Goal: Task Accomplishment & Management: Complete application form

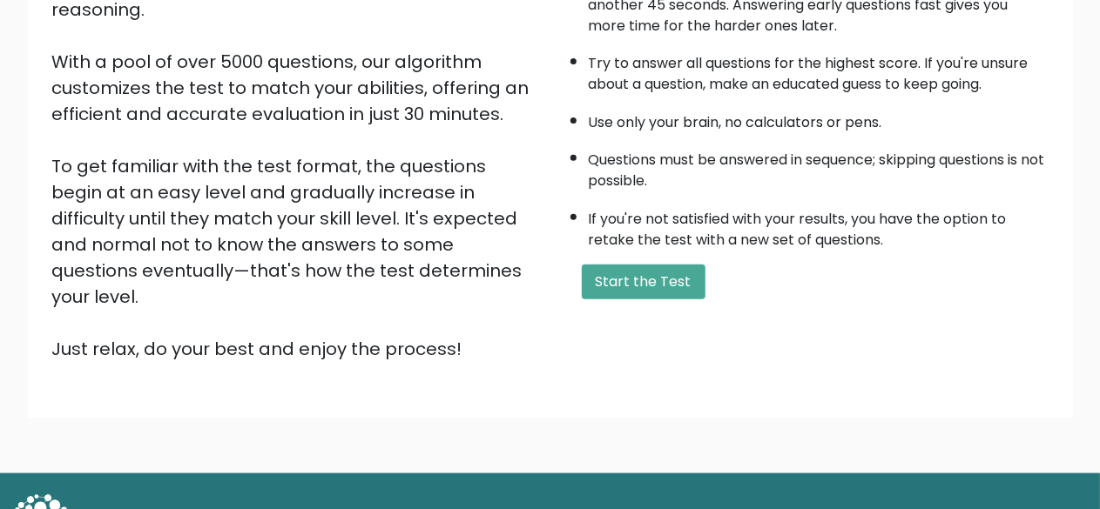
scroll to position [287, 0]
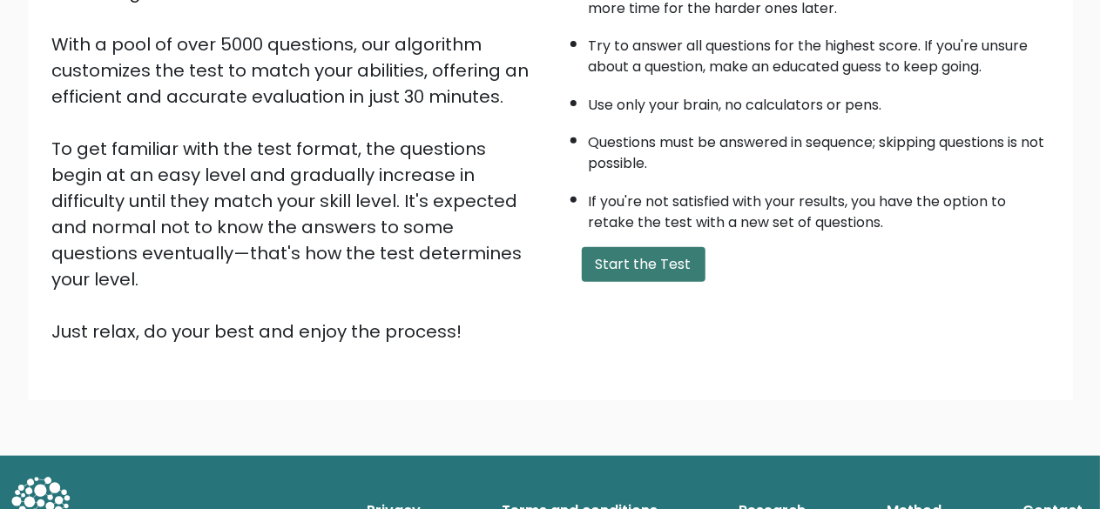
click at [687, 269] on button "Start the Test" at bounding box center [644, 264] width 124 height 35
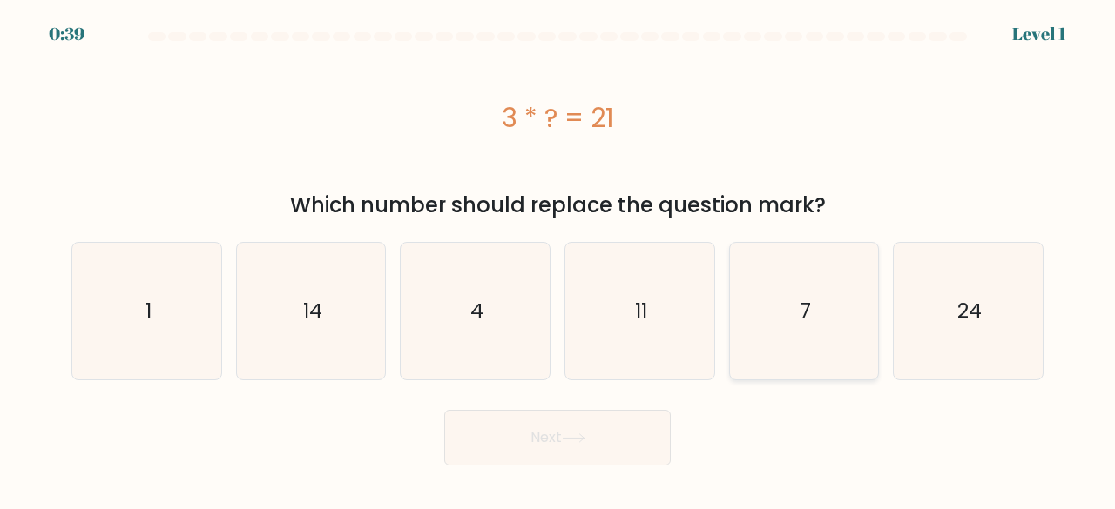
click at [804, 287] on icon "7" at bounding box center [804, 311] width 137 height 137
click at [558, 260] on input "e. 7" at bounding box center [557, 257] width 1 height 4
radio input "true"
click at [570, 415] on button "Next" at bounding box center [557, 438] width 226 height 56
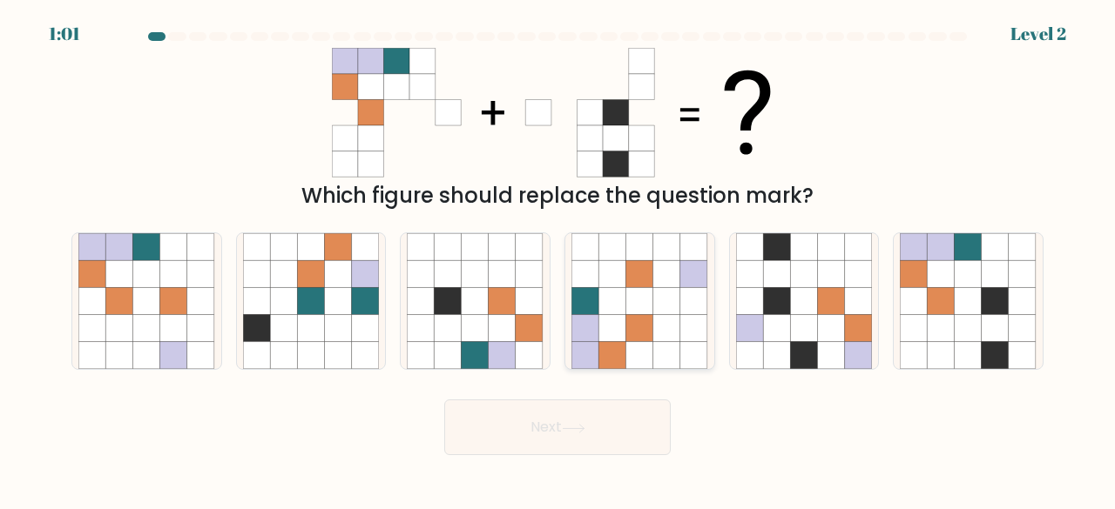
click at [613, 325] on icon at bounding box center [611, 328] width 27 height 27
click at [558, 260] on input "d." at bounding box center [557, 257] width 1 height 4
radio input "true"
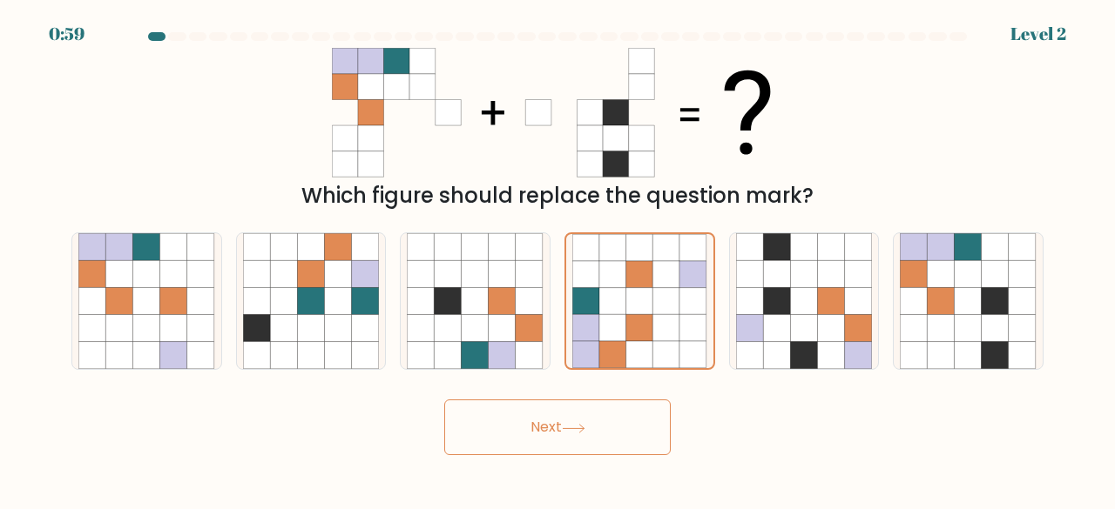
click at [601, 422] on button "Next" at bounding box center [557, 428] width 226 height 56
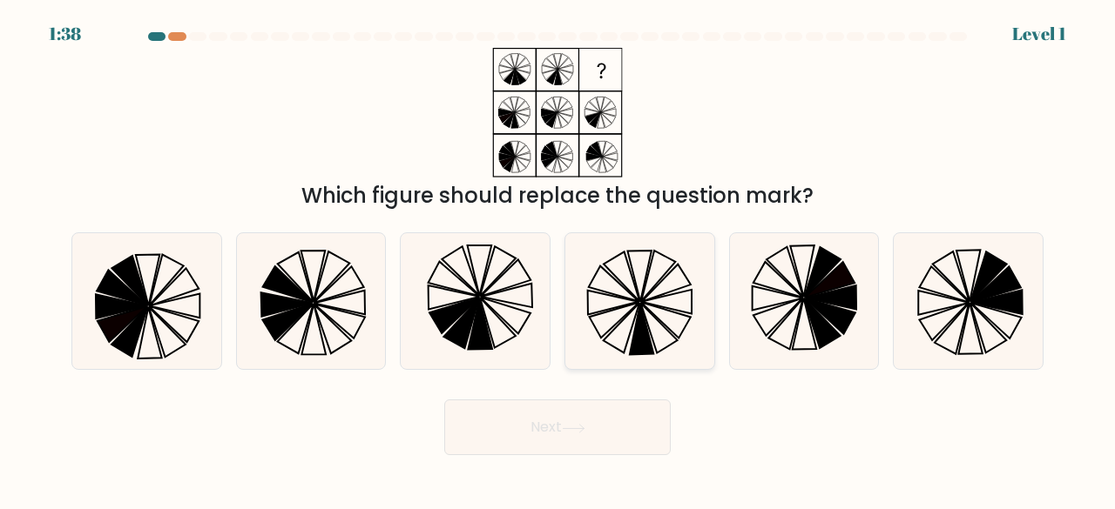
click at [677, 309] on icon at bounding box center [639, 301] width 137 height 137
click at [558, 260] on input "d." at bounding box center [557, 257] width 1 height 4
radio input "true"
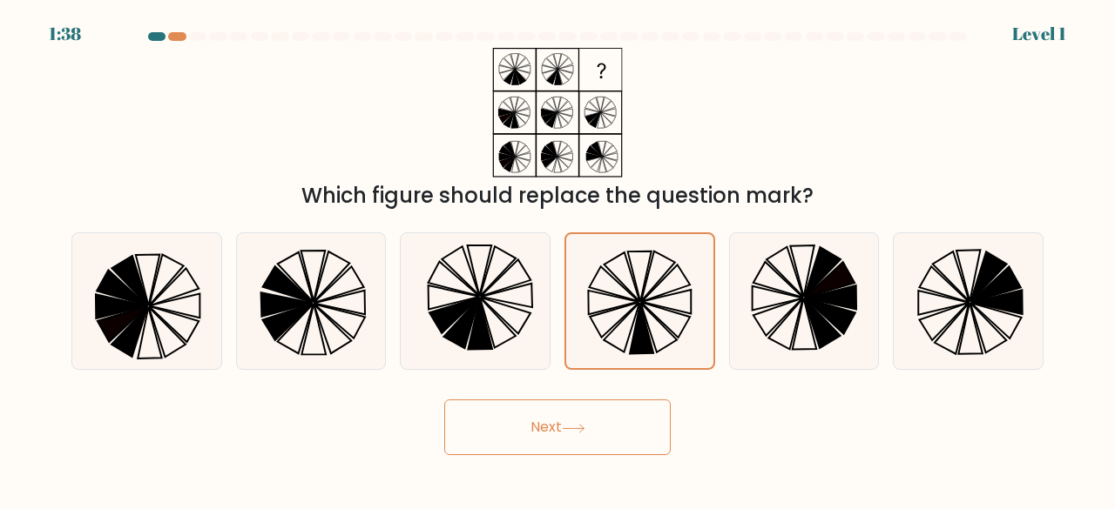
click at [583, 428] on icon at bounding box center [573, 429] width 21 height 8
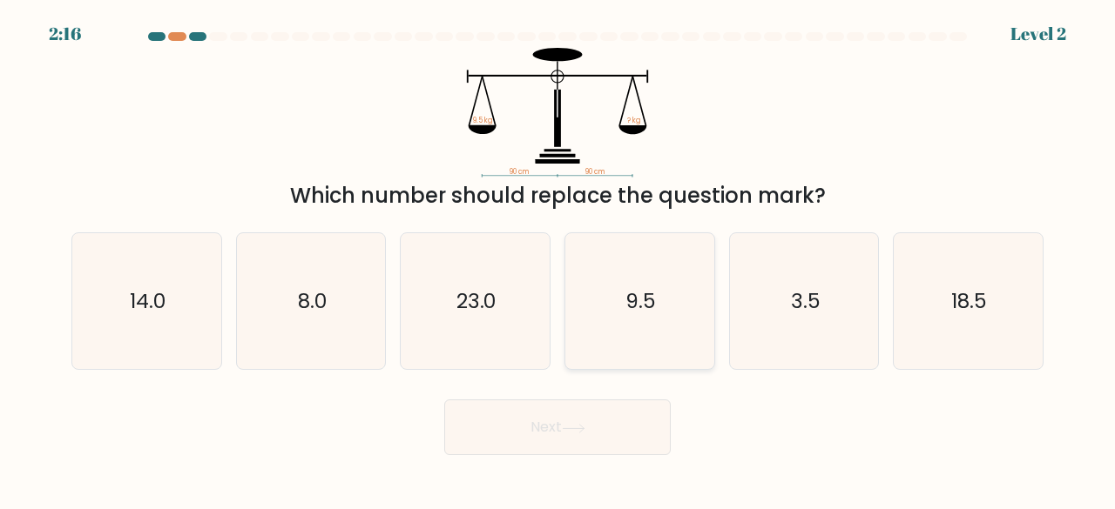
click at [663, 292] on icon "9.5" at bounding box center [639, 301] width 137 height 137
click at [558, 260] on input "d. 9.5" at bounding box center [557, 257] width 1 height 4
radio input "true"
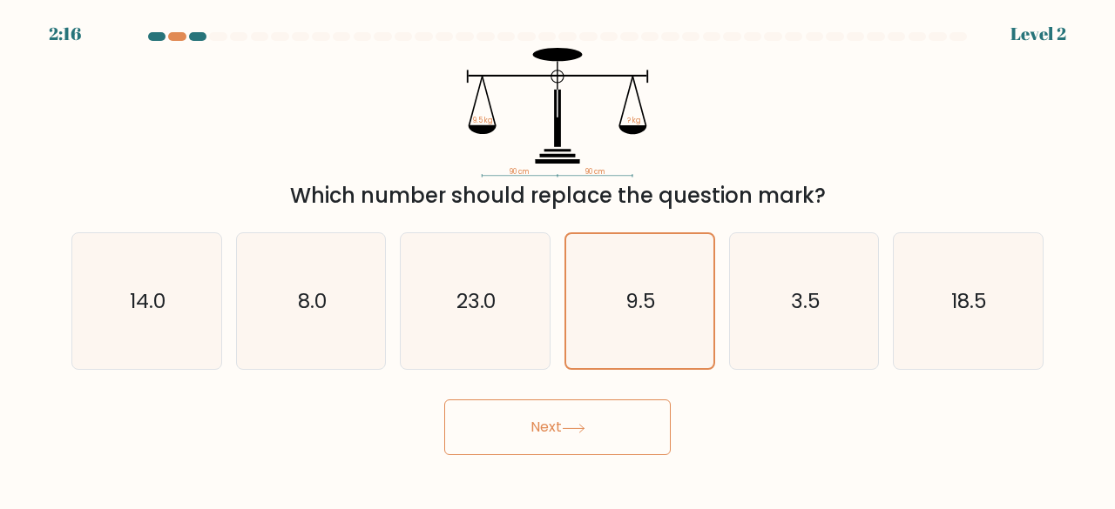
click at [582, 424] on icon at bounding box center [574, 429] width 24 height 10
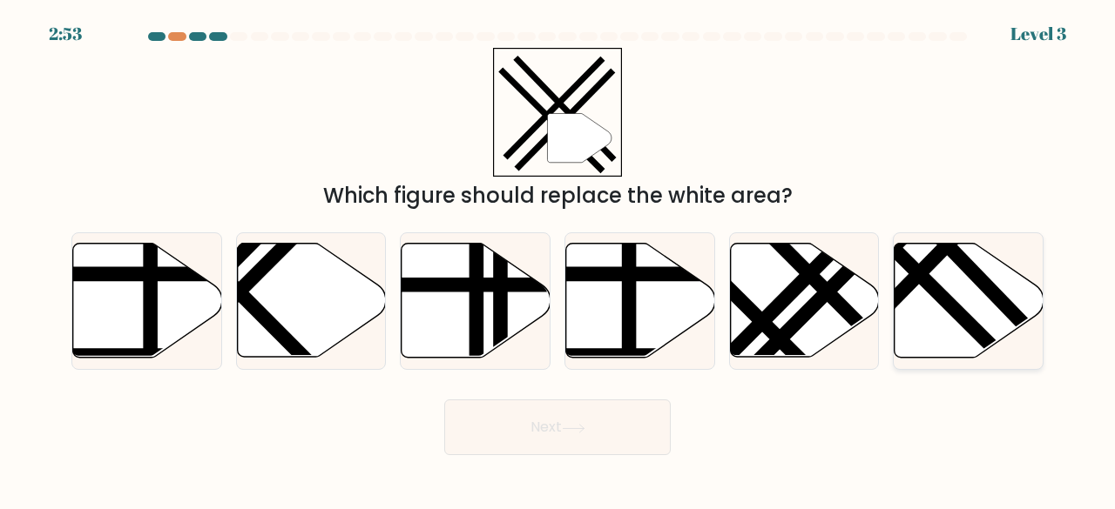
click at [963, 306] on icon at bounding box center [968, 301] width 149 height 114
click at [558, 260] on input "f." at bounding box center [557, 257] width 1 height 4
radio input "true"
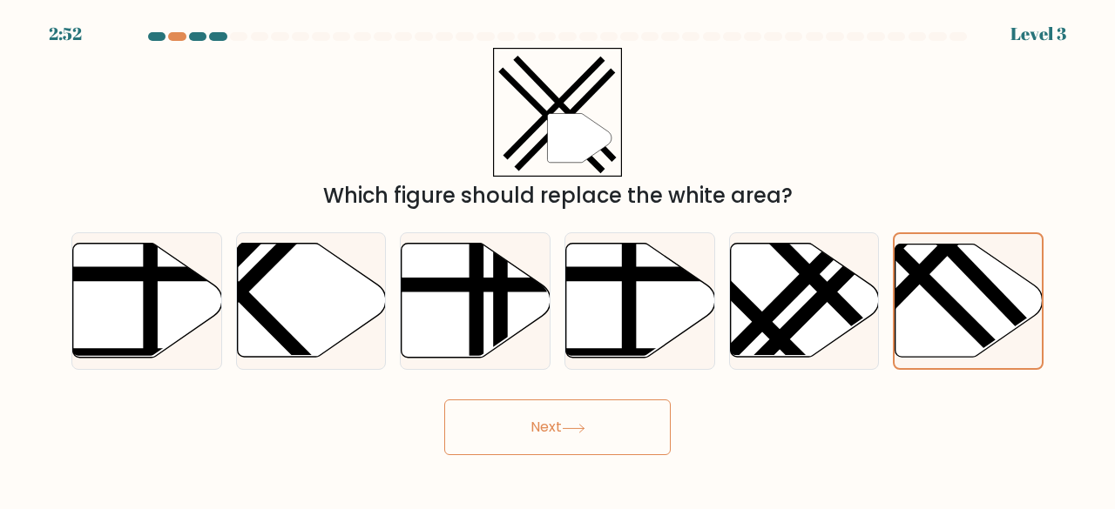
click at [648, 459] on body "2:52 Level 3" at bounding box center [557, 254] width 1115 height 509
click at [644, 422] on button "Next" at bounding box center [557, 428] width 226 height 56
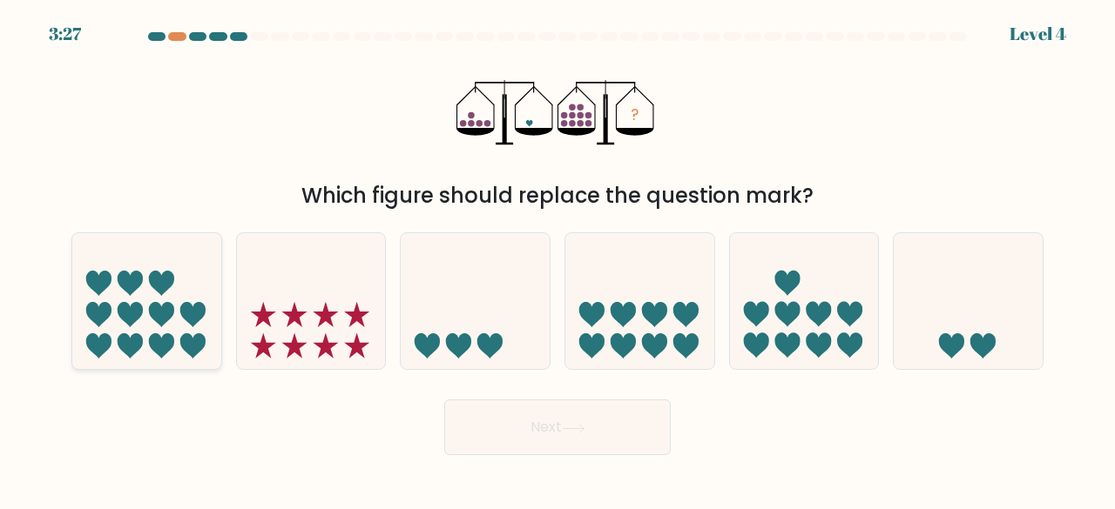
click at [132, 293] on icon at bounding box center [146, 300] width 149 height 123
click at [557, 260] on input "a." at bounding box center [557, 257] width 1 height 4
radio input "true"
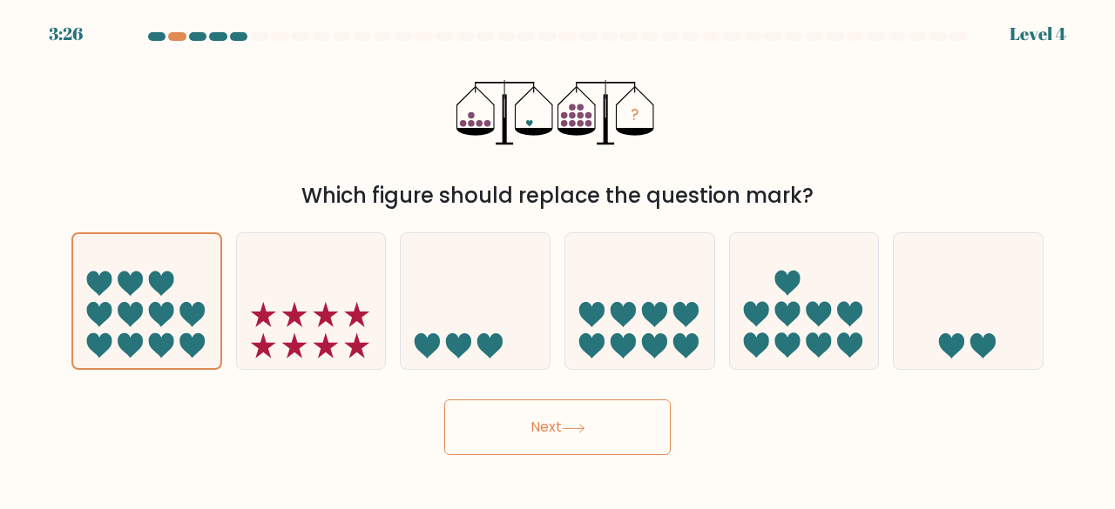
click at [685, 399] on div "Next" at bounding box center [557, 423] width 993 height 64
click at [552, 452] on button "Next" at bounding box center [557, 428] width 226 height 56
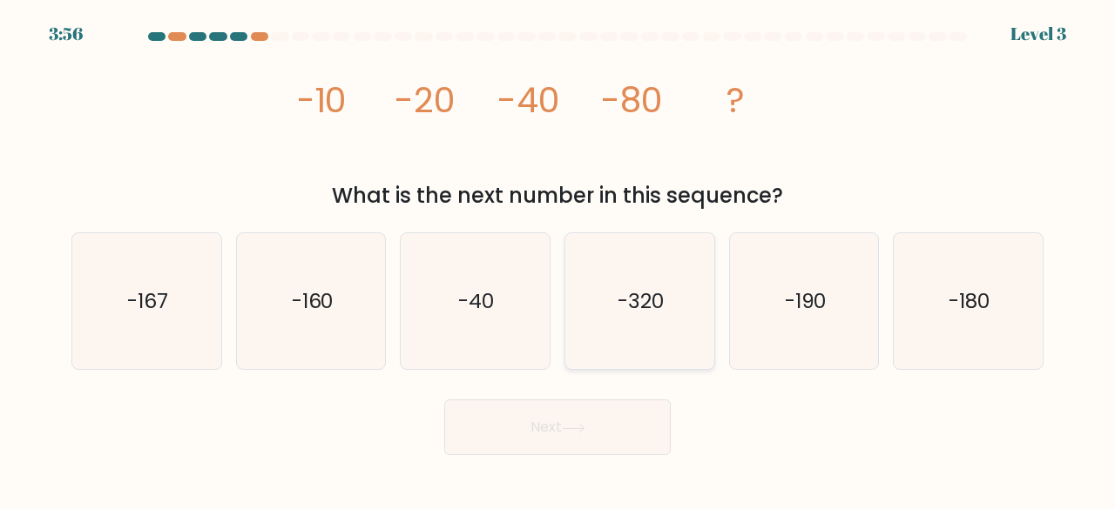
click at [630, 320] on icon "-320" at bounding box center [639, 301] width 137 height 137
click at [558, 260] on input "d. -320" at bounding box center [557, 257] width 1 height 4
radio input "true"
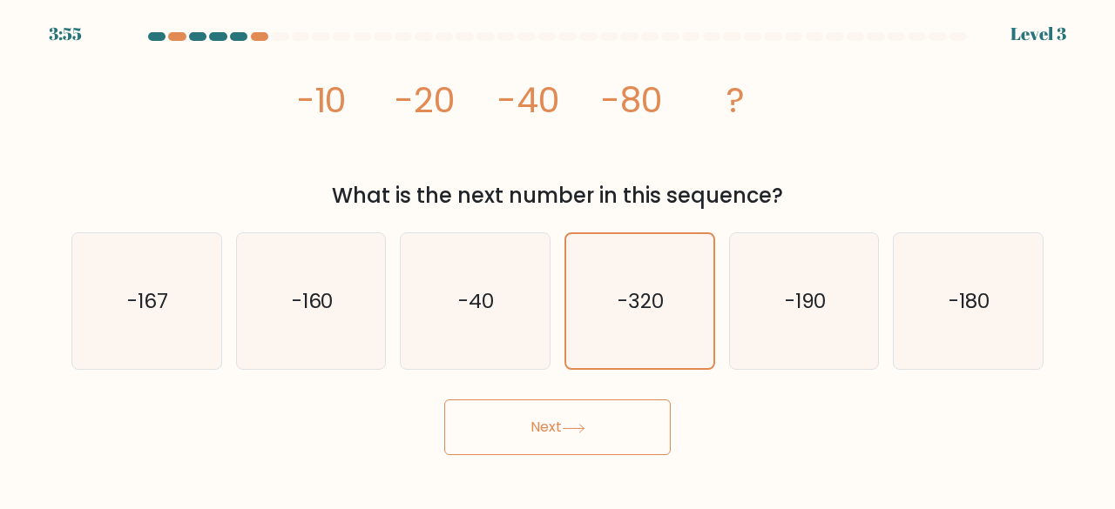
click at [553, 427] on button "Next" at bounding box center [557, 428] width 226 height 56
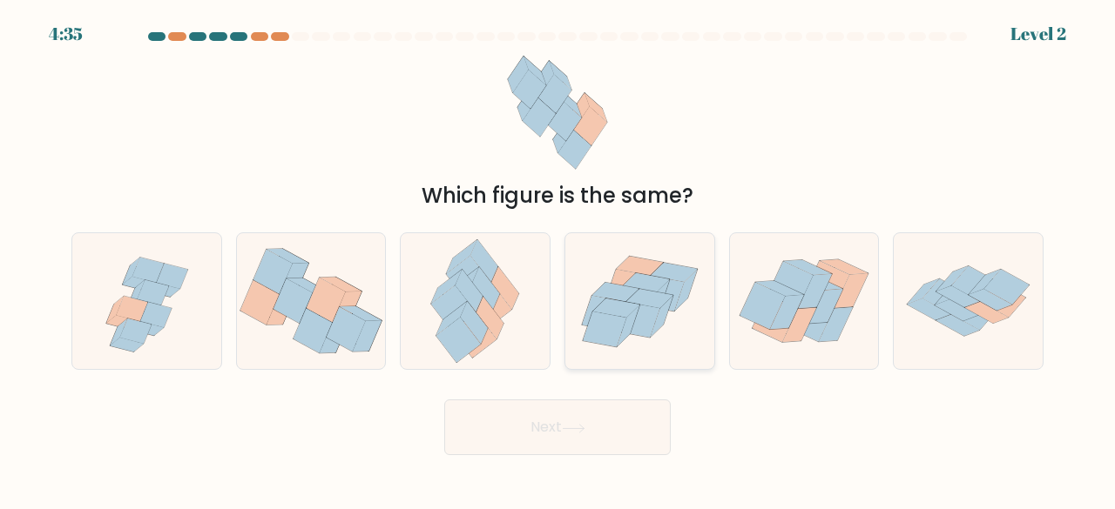
click at [637, 299] on icon at bounding box center [649, 298] width 47 height 19
click at [558, 260] on input "d." at bounding box center [557, 257] width 1 height 4
radio input "true"
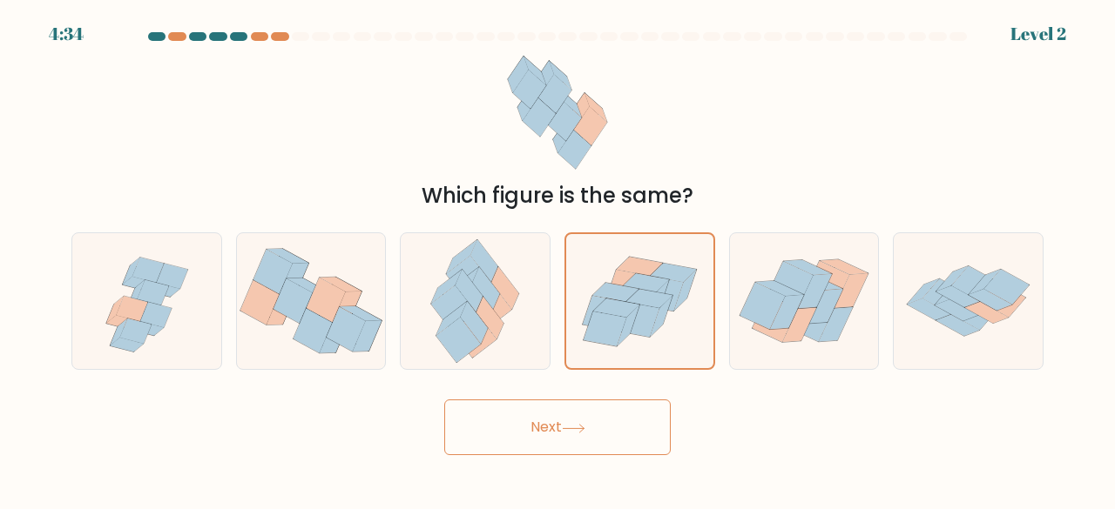
click at [547, 444] on button "Next" at bounding box center [557, 428] width 226 height 56
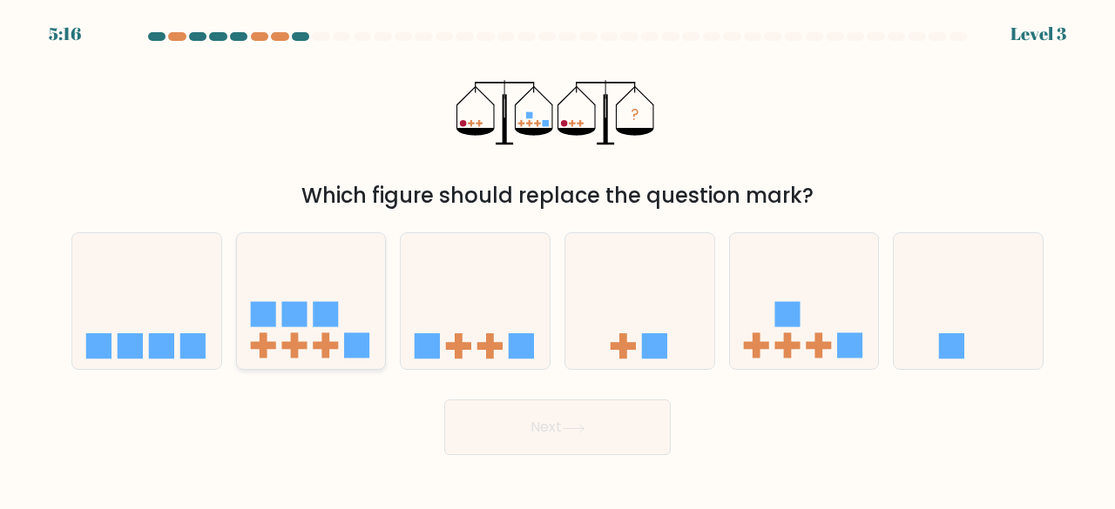
click at [264, 263] on icon at bounding box center [311, 300] width 149 height 123
click at [557, 260] on input "b." at bounding box center [557, 257] width 1 height 4
radio input "true"
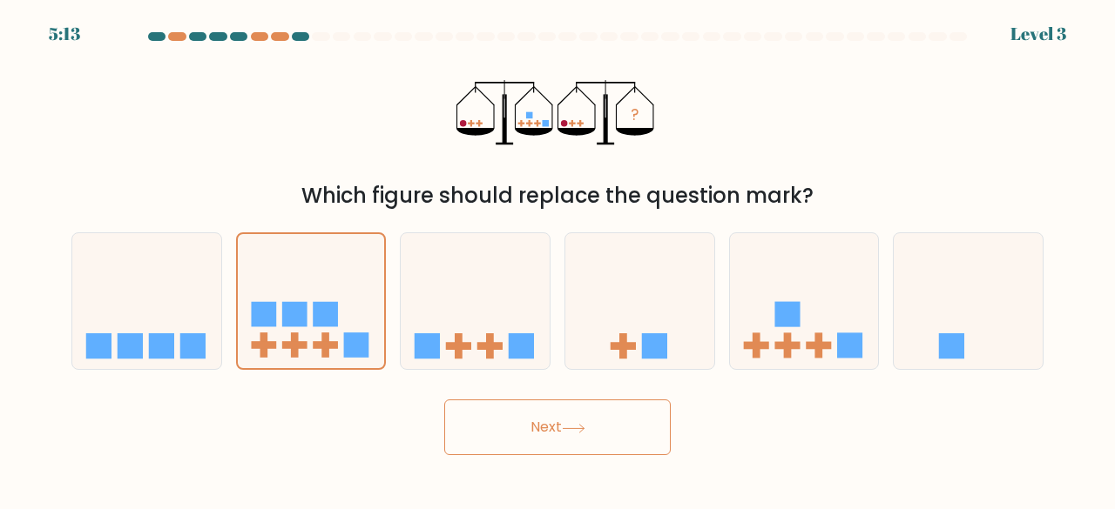
click at [551, 459] on body "5:13 Level 3" at bounding box center [557, 254] width 1115 height 509
click at [550, 415] on button "Next" at bounding box center [557, 428] width 226 height 56
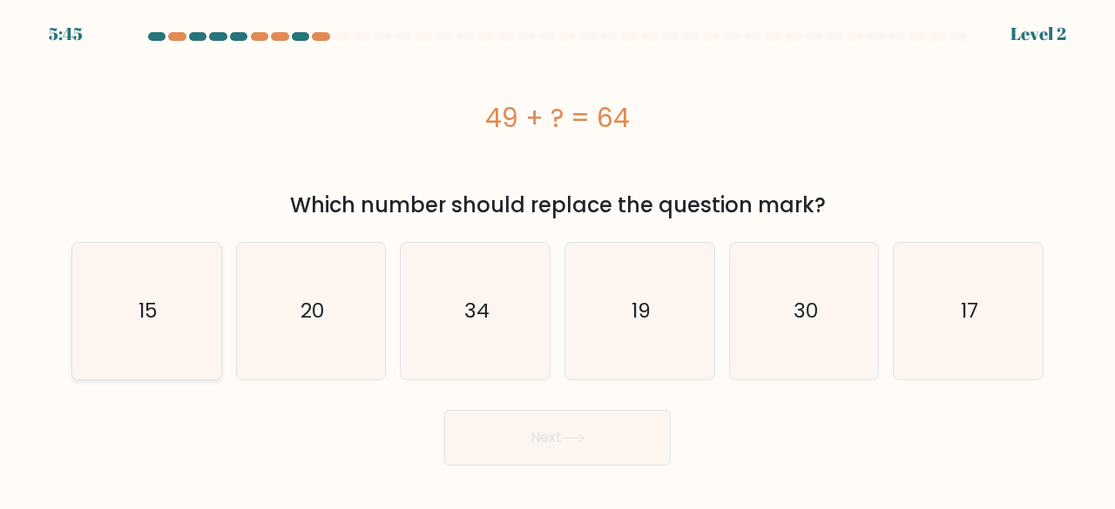
click at [199, 313] on icon "15" at bounding box center [146, 311] width 137 height 137
click at [557, 260] on input "a. 15" at bounding box center [557, 257] width 1 height 4
radio input "true"
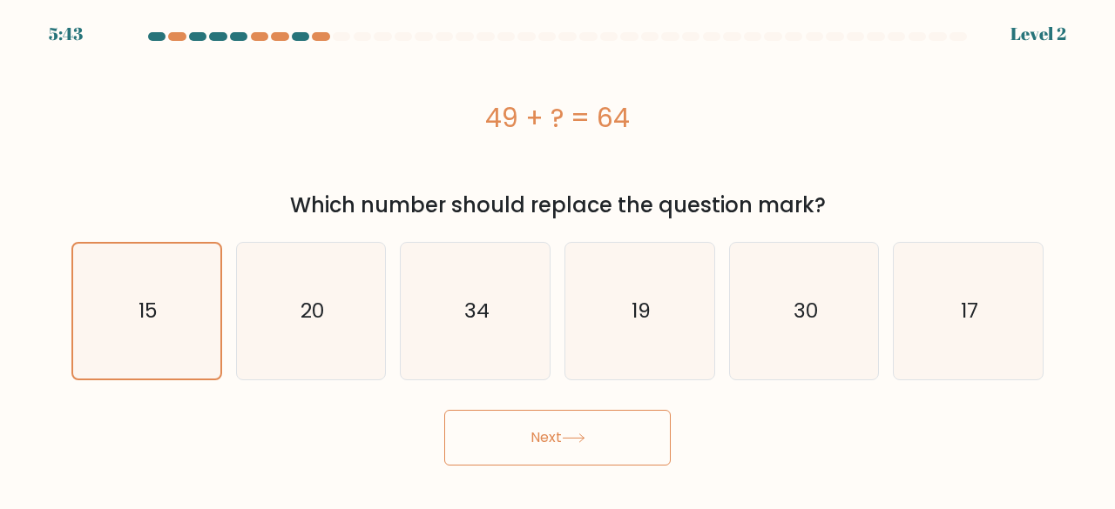
click at [517, 435] on button "Next" at bounding box center [557, 438] width 226 height 56
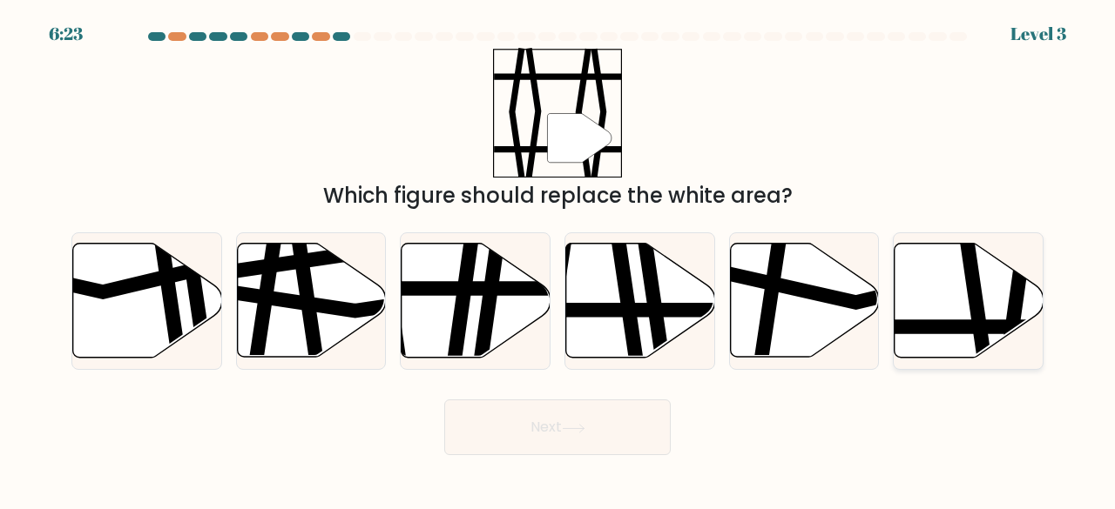
click at [978, 315] on icon at bounding box center [978, 243] width 22 height 300
click at [558, 260] on input "f." at bounding box center [557, 257] width 1 height 4
radio input "true"
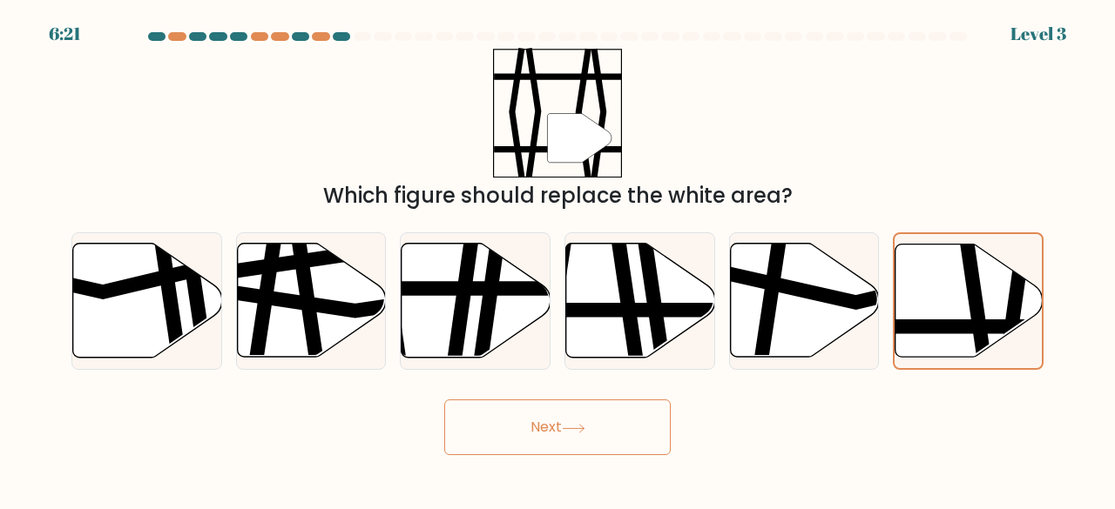
click at [577, 424] on icon at bounding box center [574, 429] width 24 height 10
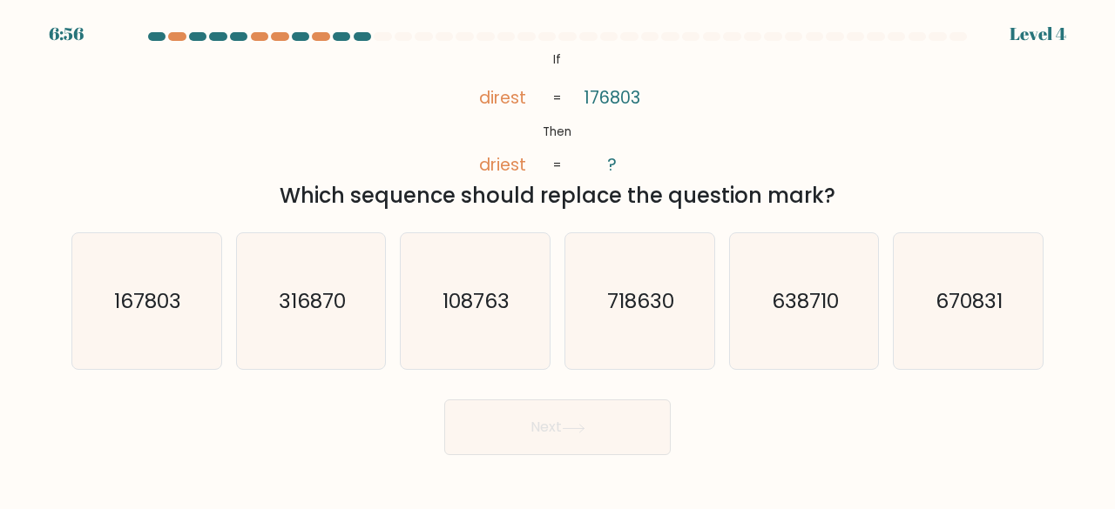
drag, startPoint x: 501, startPoint y: 100, endPoint x: 500, endPoint y: 112, distance: 12.2
click at [500, 112] on icon "@import url('[URL][DOMAIN_NAME]); If Then direst driest 176803 ? = =" at bounding box center [557, 113] width 210 height 130
click at [187, 300] on icon "167803" at bounding box center [146, 301] width 137 height 137
click at [557, 260] on input "a. 167803" at bounding box center [557, 257] width 1 height 4
radio input "true"
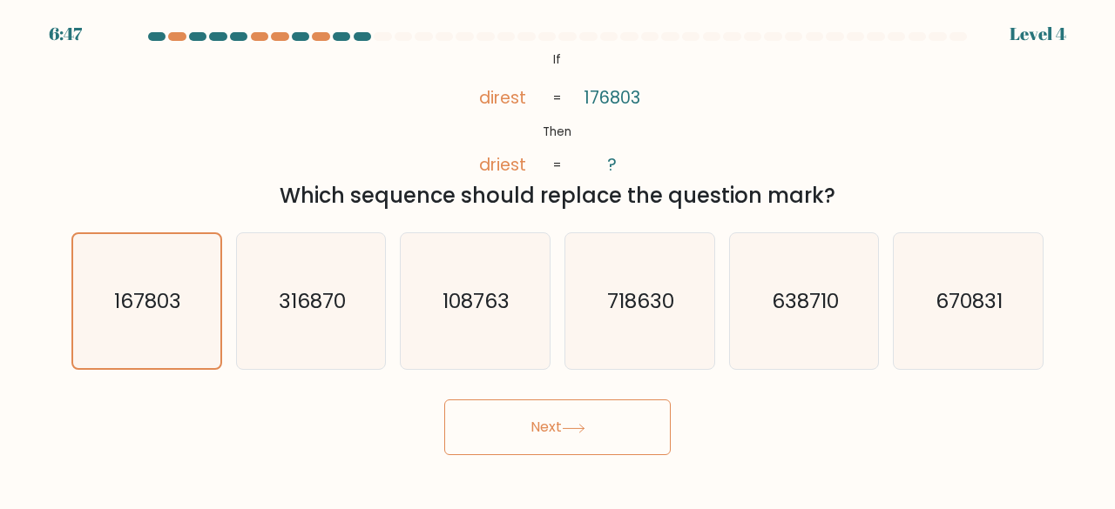
click at [541, 443] on button "Next" at bounding box center [557, 428] width 226 height 56
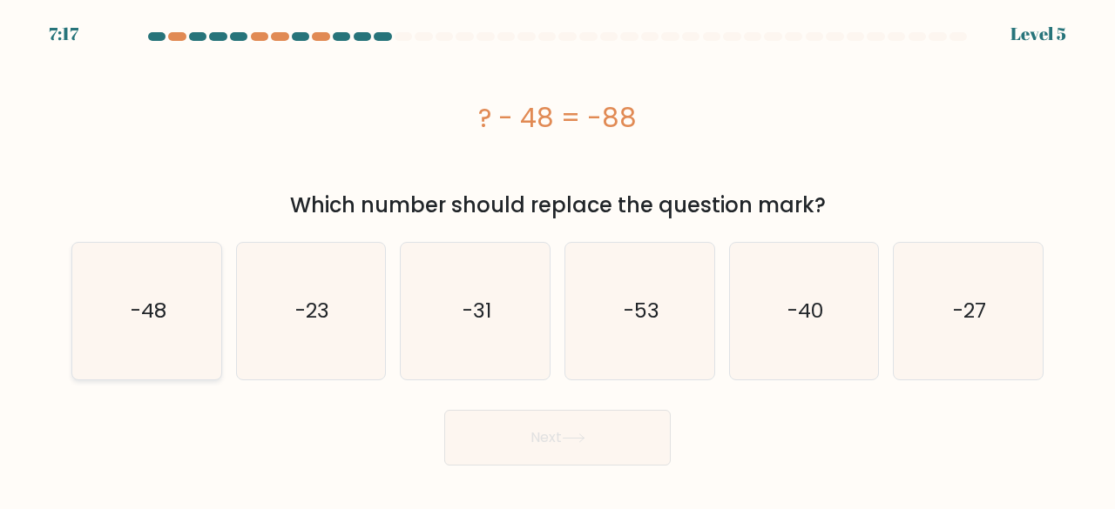
click at [188, 335] on icon "-48" at bounding box center [146, 311] width 137 height 137
click at [557, 260] on input "a. -48" at bounding box center [557, 257] width 1 height 4
radio input "true"
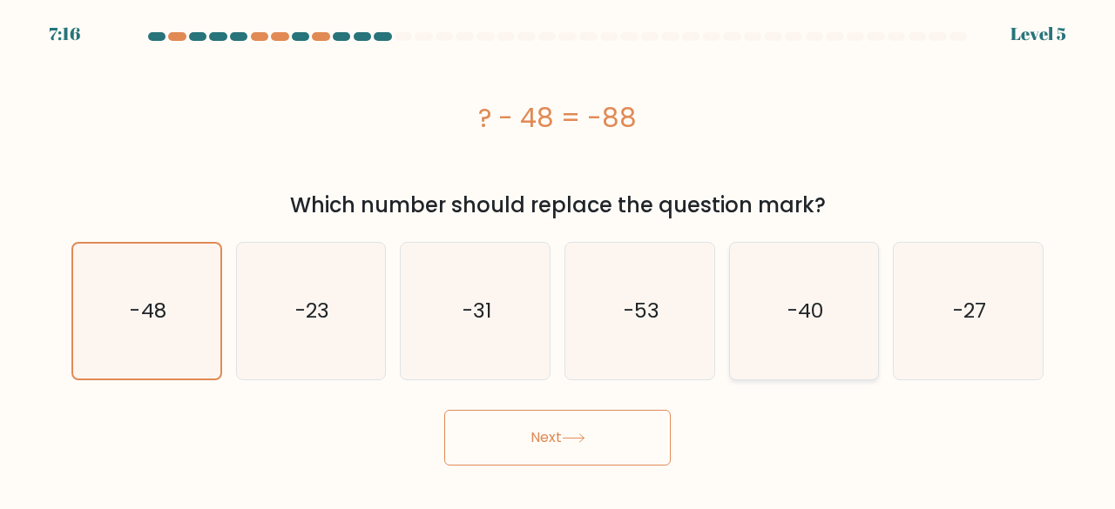
click at [802, 325] on text "-40" at bounding box center [805, 311] width 36 height 29
click at [558, 260] on input "e. -40" at bounding box center [557, 257] width 1 height 4
radio input "true"
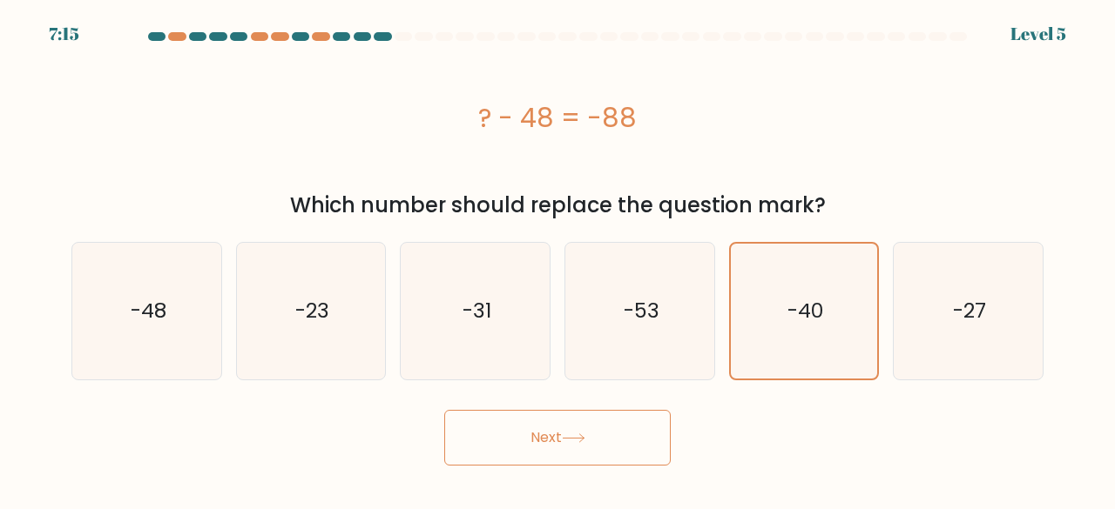
click at [585, 418] on button "Next" at bounding box center [557, 438] width 226 height 56
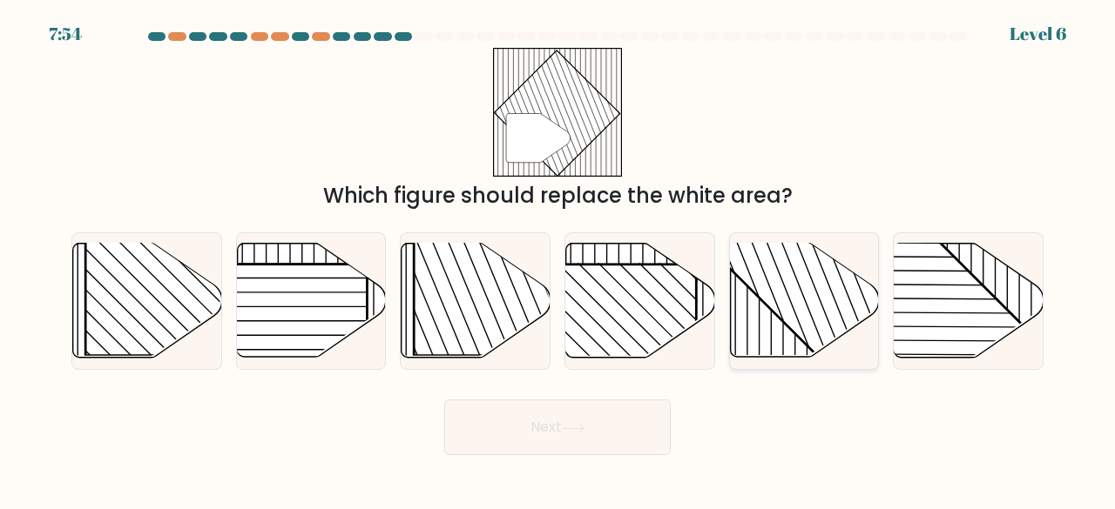
click at [789, 300] on line at bounding box center [780, 277] width 129 height 323
click at [558, 260] on input "e." at bounding box center [557, 257] width 1 height 4
radio input "true"
click at [587, 422] on button "Next" at bounding box center [557, 428] width 226 height 56
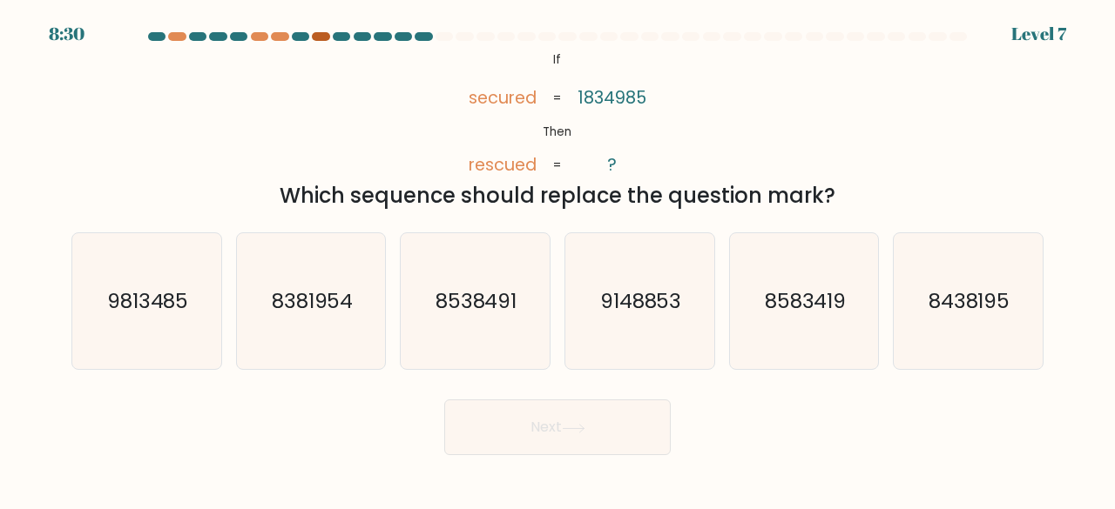
click at [315, 35] on div at bounding box center [320, 36] width 17 height 9
click at [409, 95] on div "@import url('[URL][DOMAIN_NAME]); If Then secured rescued 1834985 ? = = Which s…" at bounding box center [557, 130] width 993 height 164
click at [206, 281] on icon "9813485" at bounding box center [146, 301] width 137 height 137
click at [557, 260] on input "a. 9813485" at bounding box center [557, 257] width 1 height 4
radio input "true"
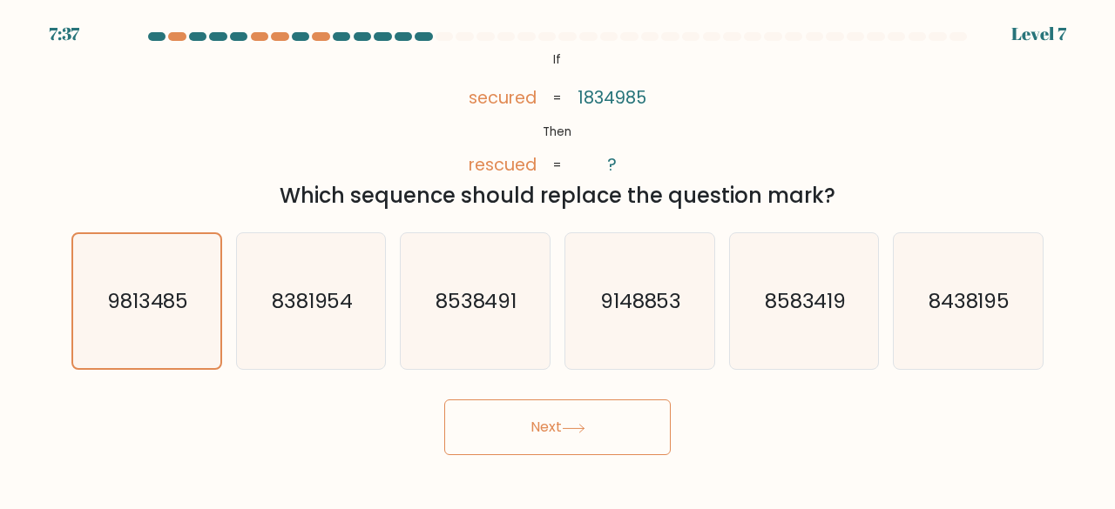
click at [590, 418] on button "Next" at bounding box center [557, 428] width 226 height 56
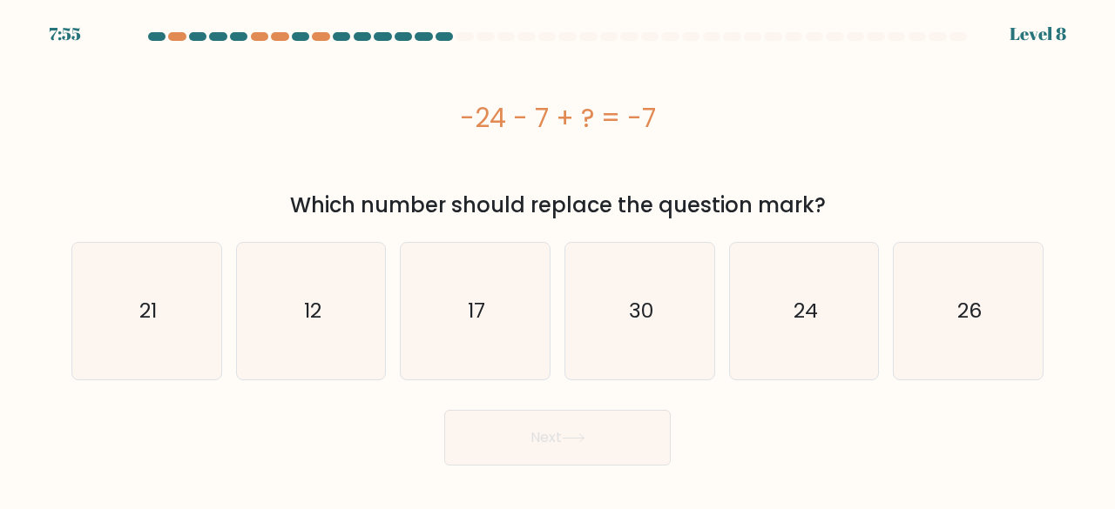
drag, startPoint x: 572, startPoint y: 123, endPoint x: 601, endPoint y: 119, distance: 28.9
click at [601, 119] on div "-24 - 7 + ? = -7" at bounding box center [557, 117] width 972 height 39
click at [525, 137] on div "-24 - 7 + ? = -7" at bounding box center [557, 117] width 972 height 39
click at [358, 304] on icon "12" at bounding box center [311, 311] width 137 height 137
click at [557, 260] on input "b. 12" at bounding box center [557, 257] width 1 height 4
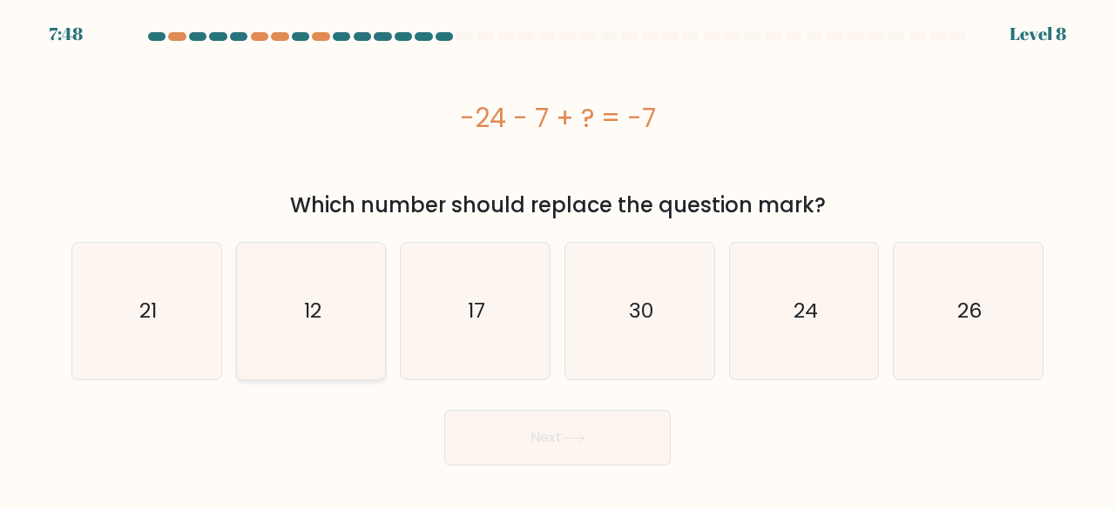
radio input "true"
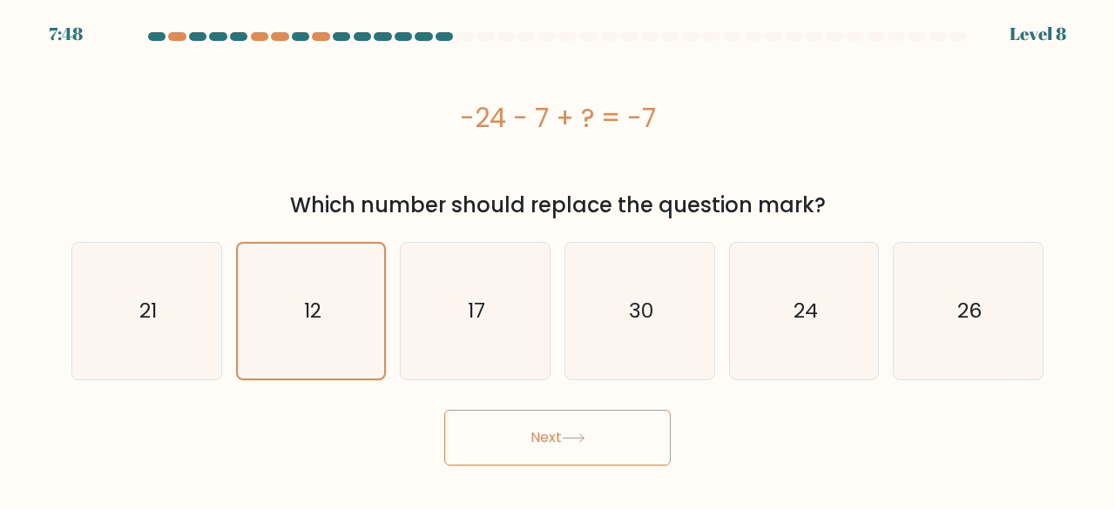
click at [629, 447] on button "Next" at bounding box center [557, 438] width 226 height 56
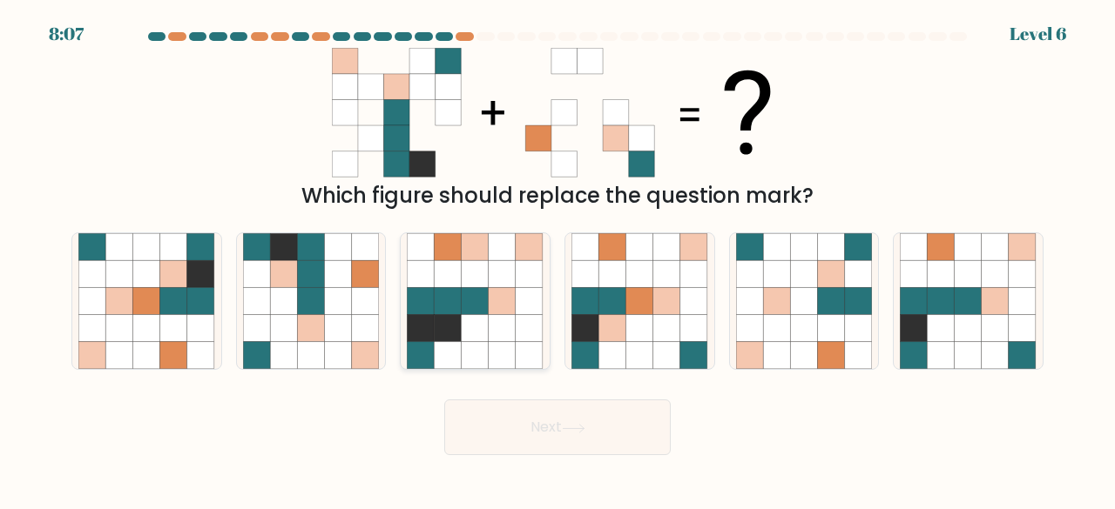
click at [460, 327] on icon at bounding box center [448, 328] width 27 height 27
click at [557, 260] on input "c." at bounding box center [557, 257] width 1 height 4
radio input "true"
click at [319, 300] on icon at bounding box center [310, 301] width 27 height 27
click at [557, 260] on input "b." at bounding box center [557, 257] width 1 height 4
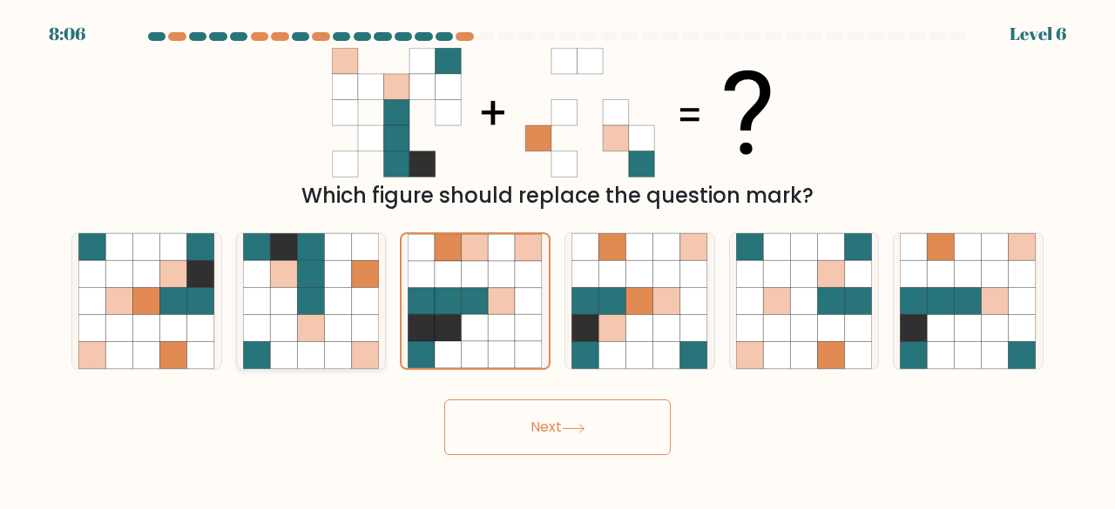
radio input "true"
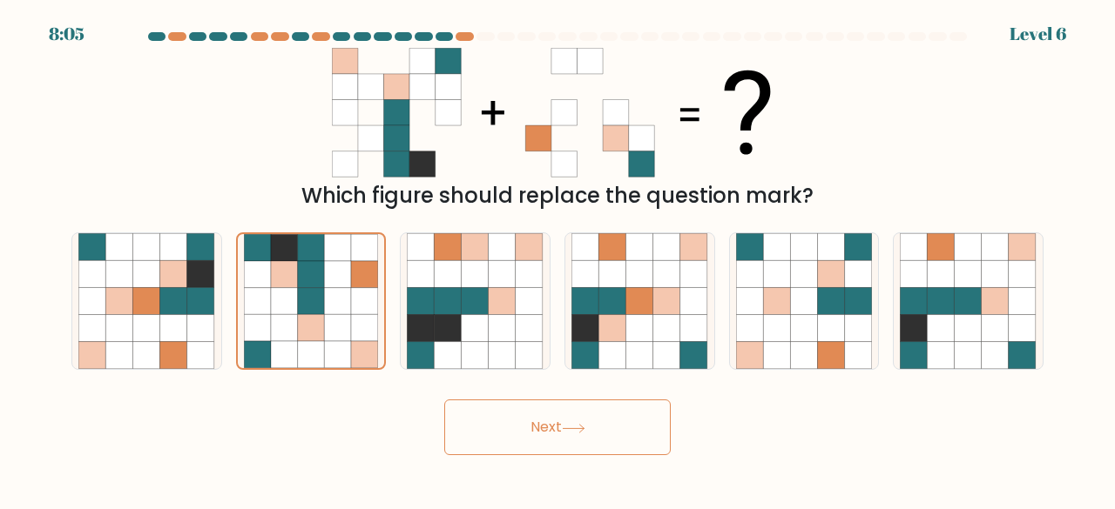
click at [527, 404] on button "Next" at bounding box center [557, 428] width 226 height 56
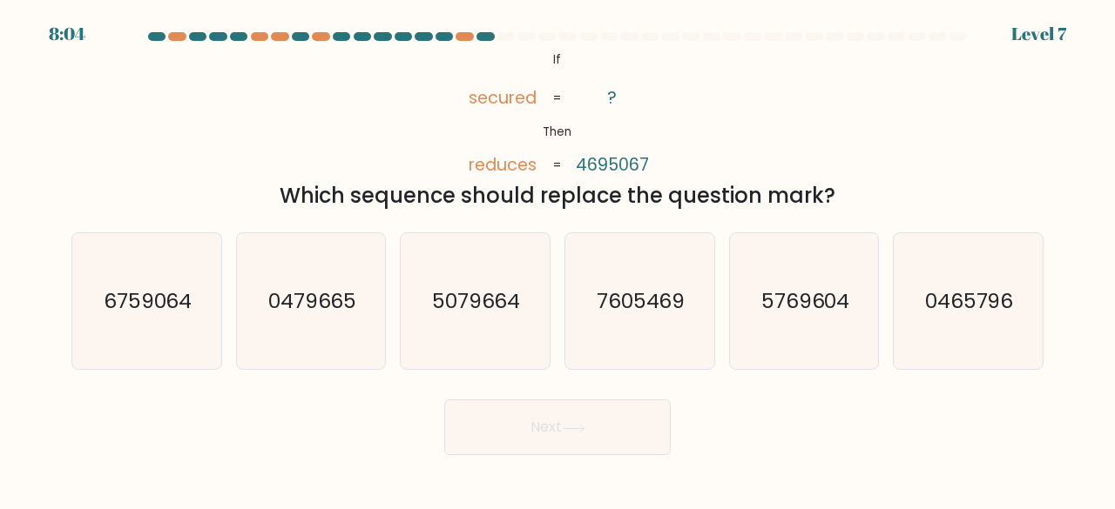
click at [552, 435] on button "Next" at bounding box center [557, 428] width 226 height 56
click at [300, 372] on form "If ?" at bounding box center [557, 243] width 1115 height 423
